Goal: Task Accomplishment & Management: Use online tool/utility

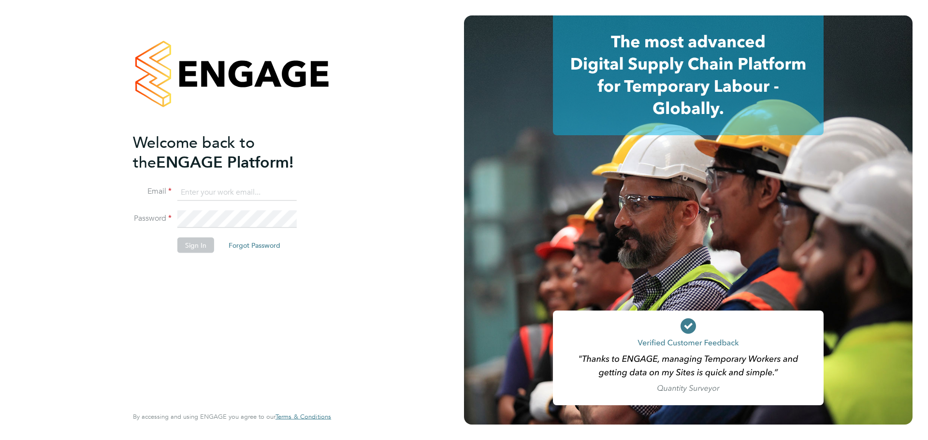
click at [213, 199] on input at bounding box center [236, 192] width 119 height 17
type input "[EMAIL_ADDRESS][DOMAIN_NAME]"
click at [181, 239] on button "Sign In" at bounding box center [195, 245] width 37 height 15
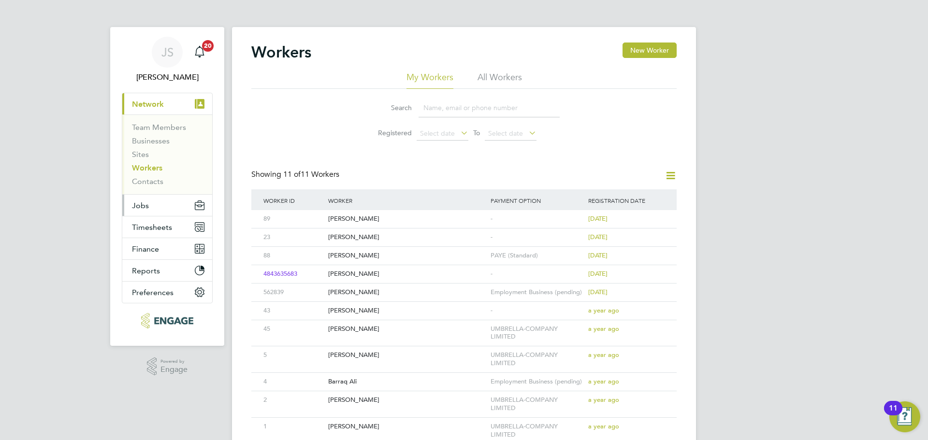
click at [146, 210] on button "Jobs" at bounding box center [167, 205] width 90 height 21
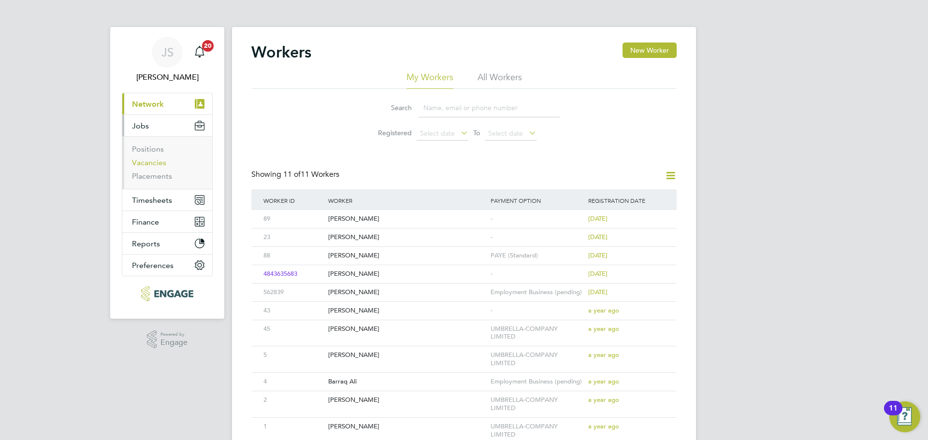
click at [148, 160] on link "Vacancies" at bounding box center [149, 162] width 34 height 9
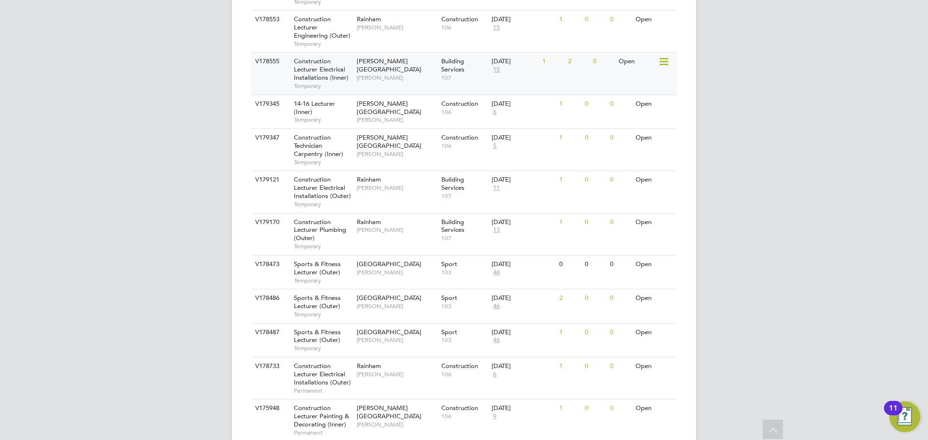
scroll to position [628, 0]
